Goal: Find specific page/section: Find specific page/section

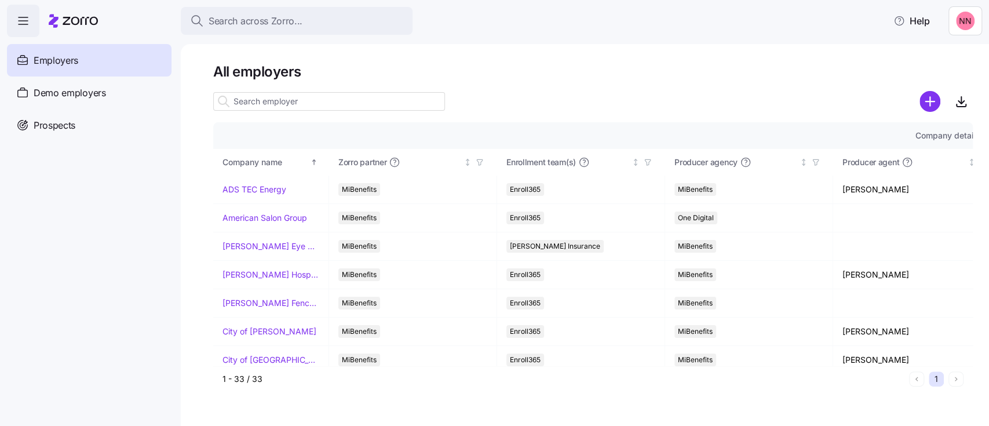
click at [331, 5] on div "Search across Zorro... Help" at bounding box center [494, 21] width 975 height 32
click at [331, 12] on button "Search across Zorro..." at bounding box center [297, 21] width 232 height 28
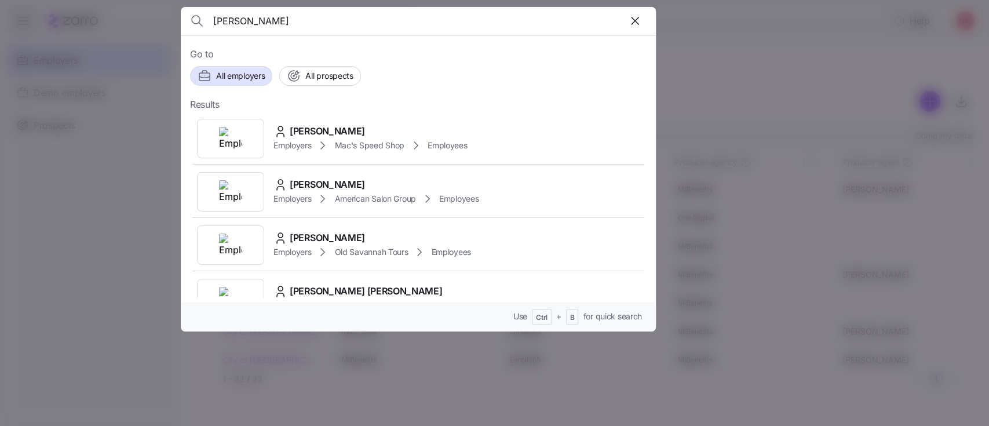
type input "mckelley"
click at [380, 136] on div "Justin McKelley" at bounding box center [371, 131] width 194 height 14
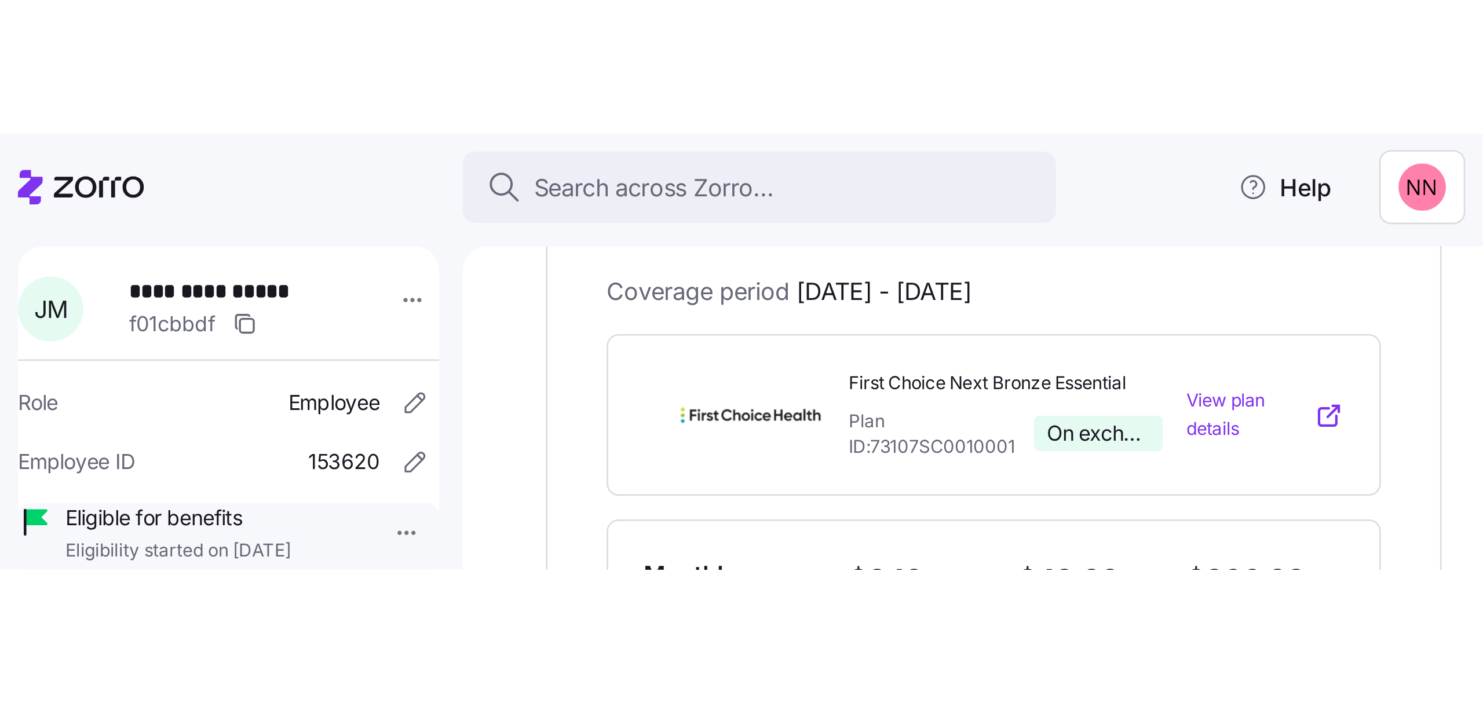
scroll to position [65, 0]
